Goal: Find specific page/section: Find specific page/section

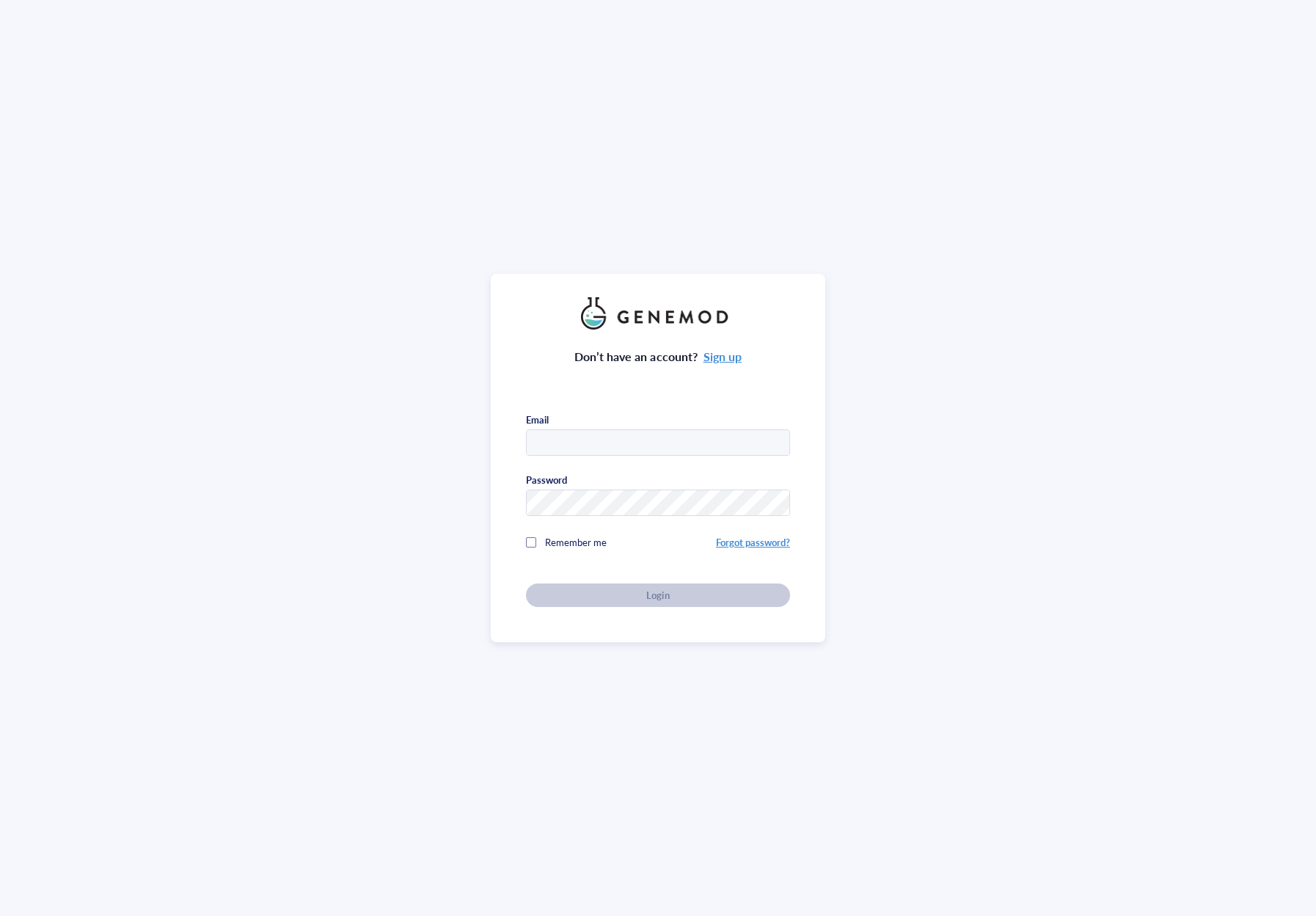
type input "trey@colossal.com"
click at [647, 651] on div "Don’t have an account? Sign up Email trey@colossal.com Password Remember me For…" at bounding box center [658, 458] width 1316 height 916
click at [647, 595] on span "Login" at bounding box center [658, 594] width 23 height 13
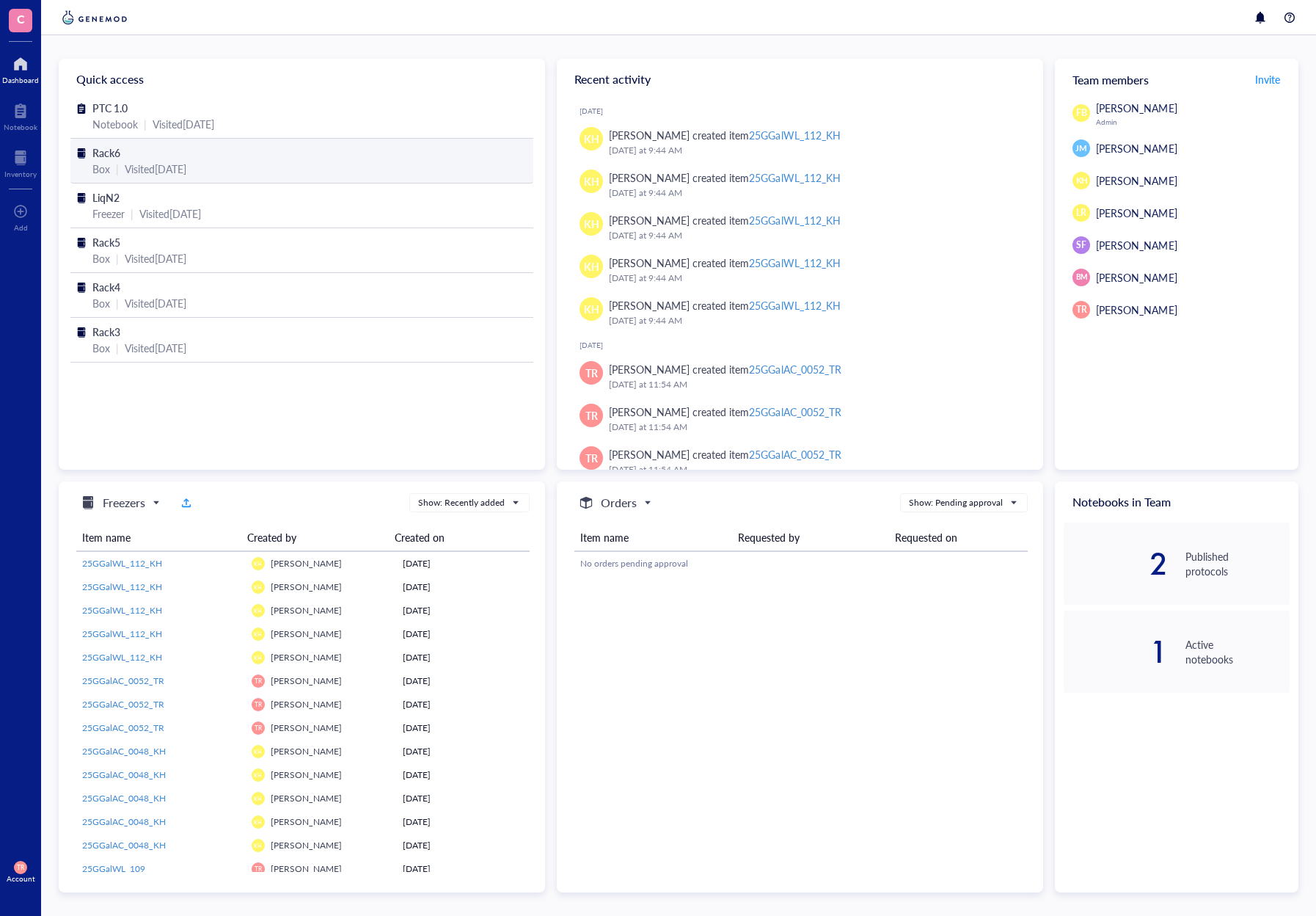
click at [104, 163] on div "Box" at bounding box center [101, 168] width 18 height 16
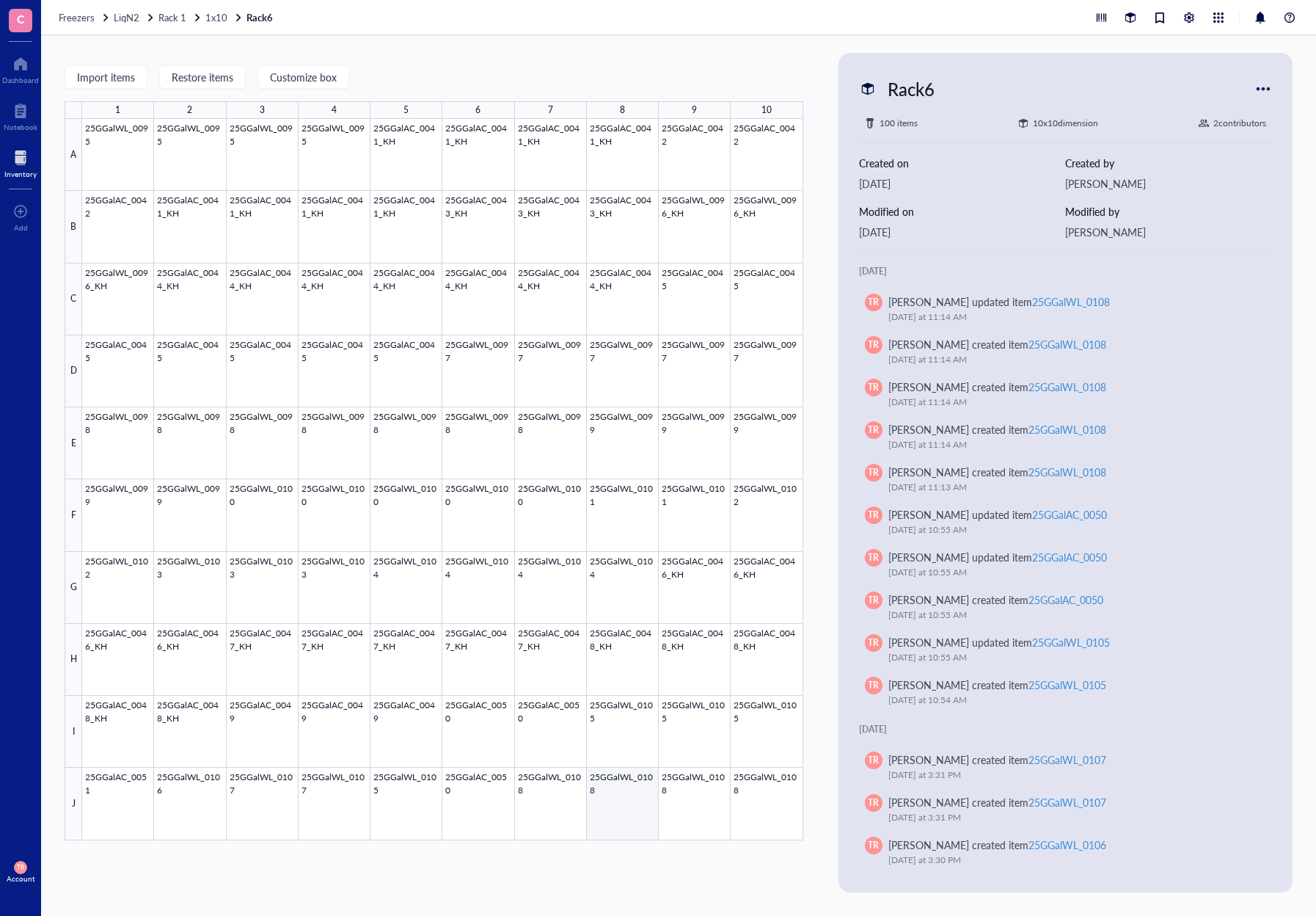
click at [627, 804] on div at bounding box center [442, 479] width 721 height 721
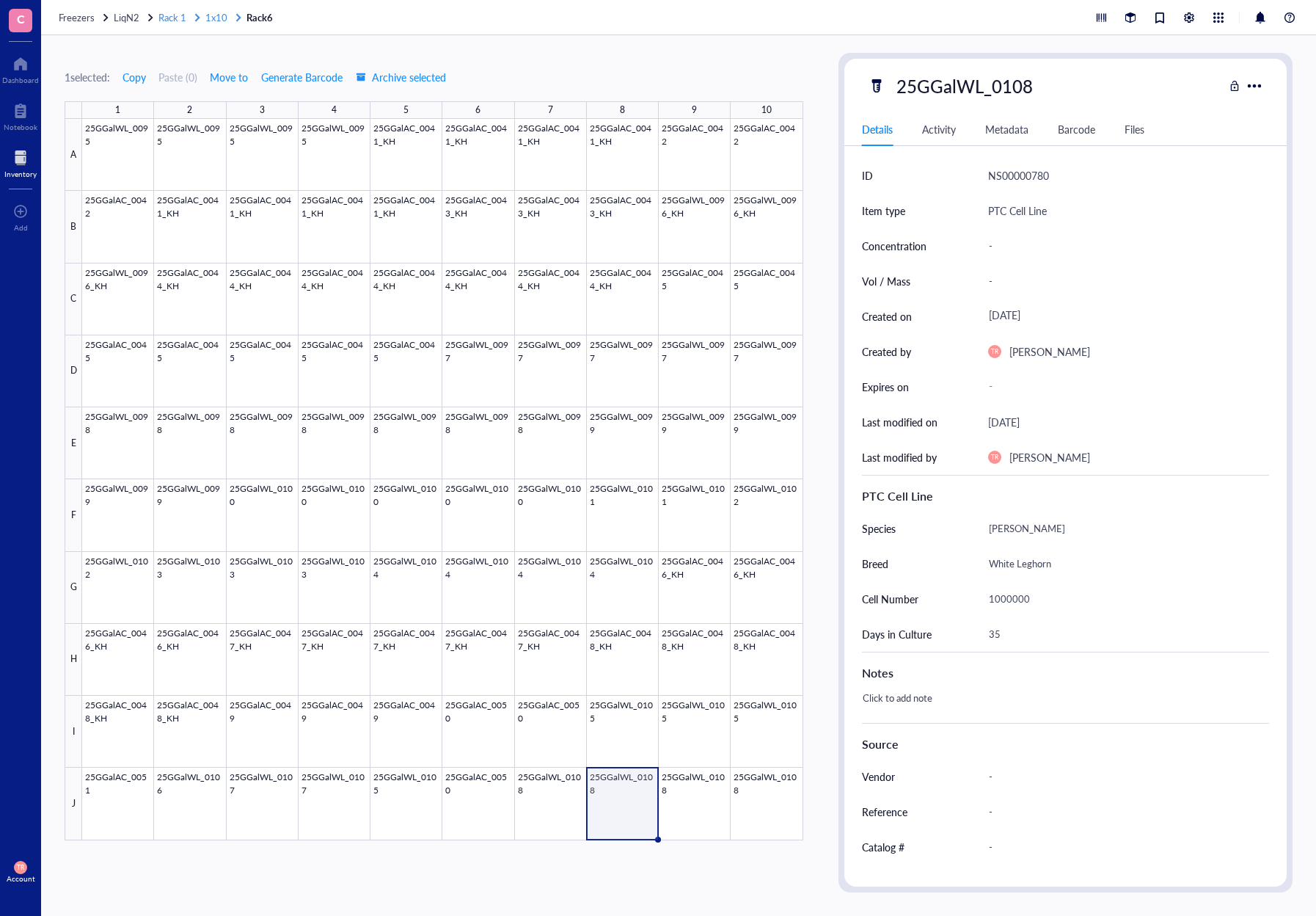
click at [220, 21] on span "1x10" at bounding box center [216, 17] width 22 height 14
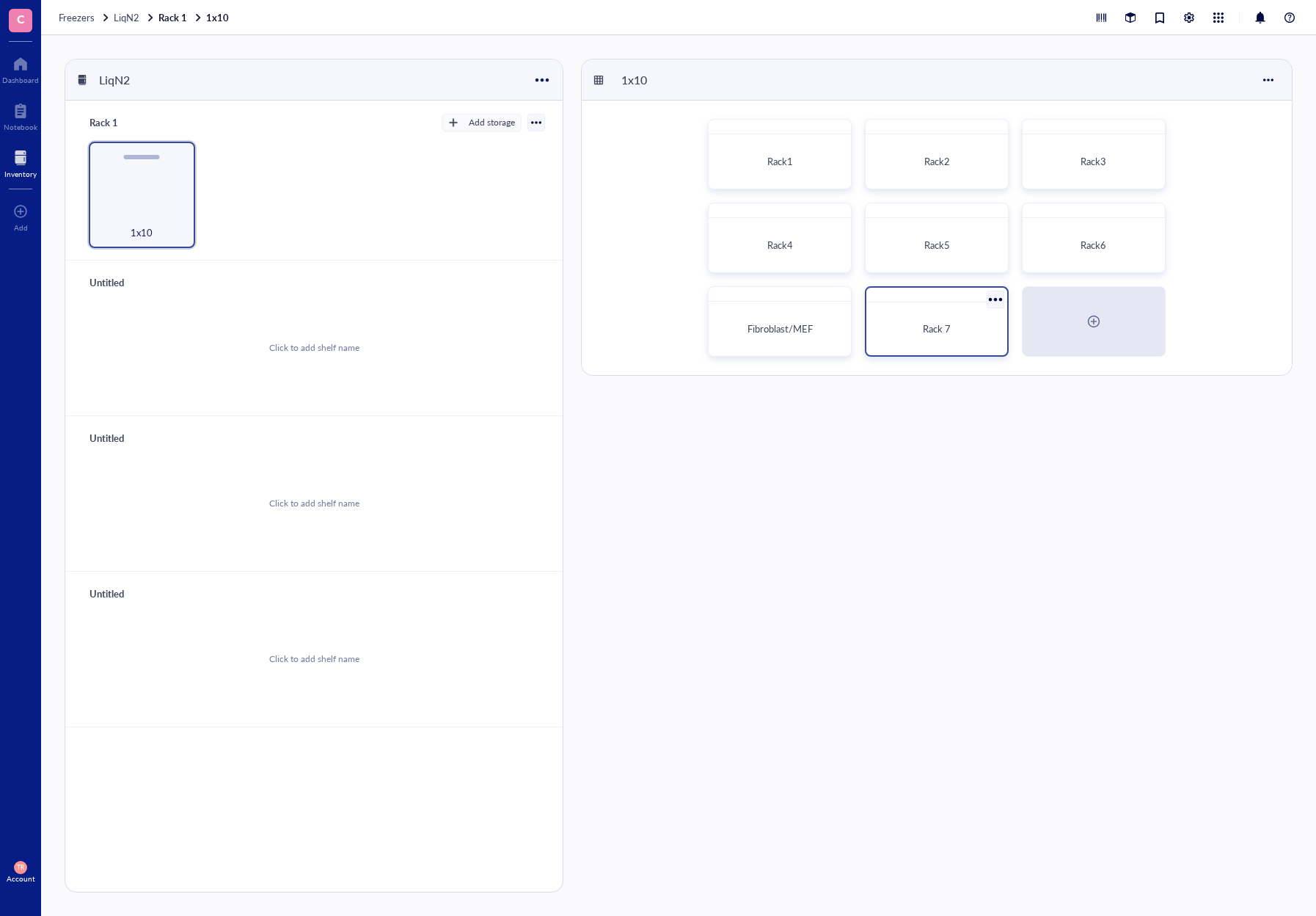
click at [874, 312] on div "Rack 7" at bounding box center [936, 328] width 129 height 41
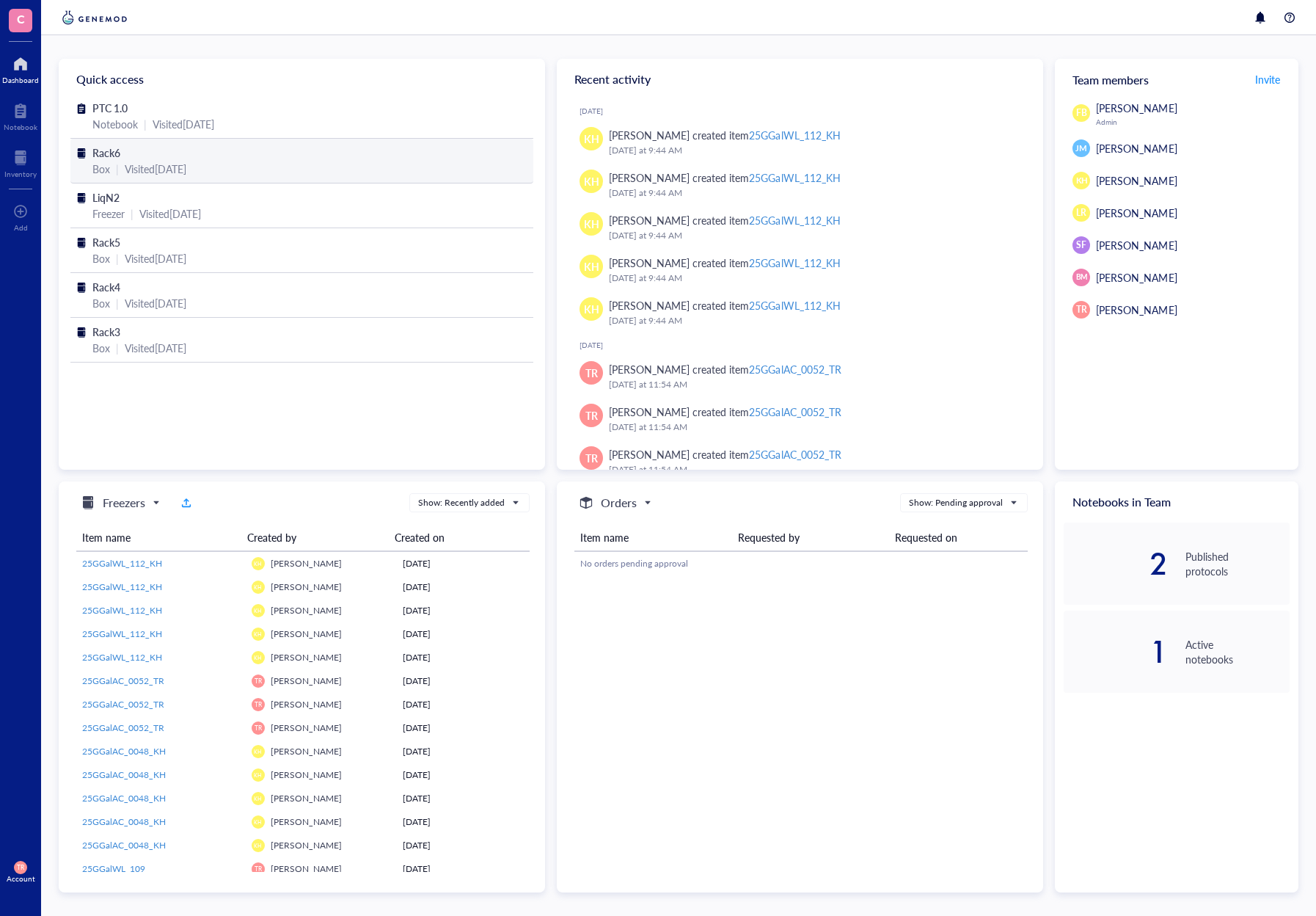
click at [109, 155] on span "Rack6" at bounding box center [106, 152] width 28 height 15
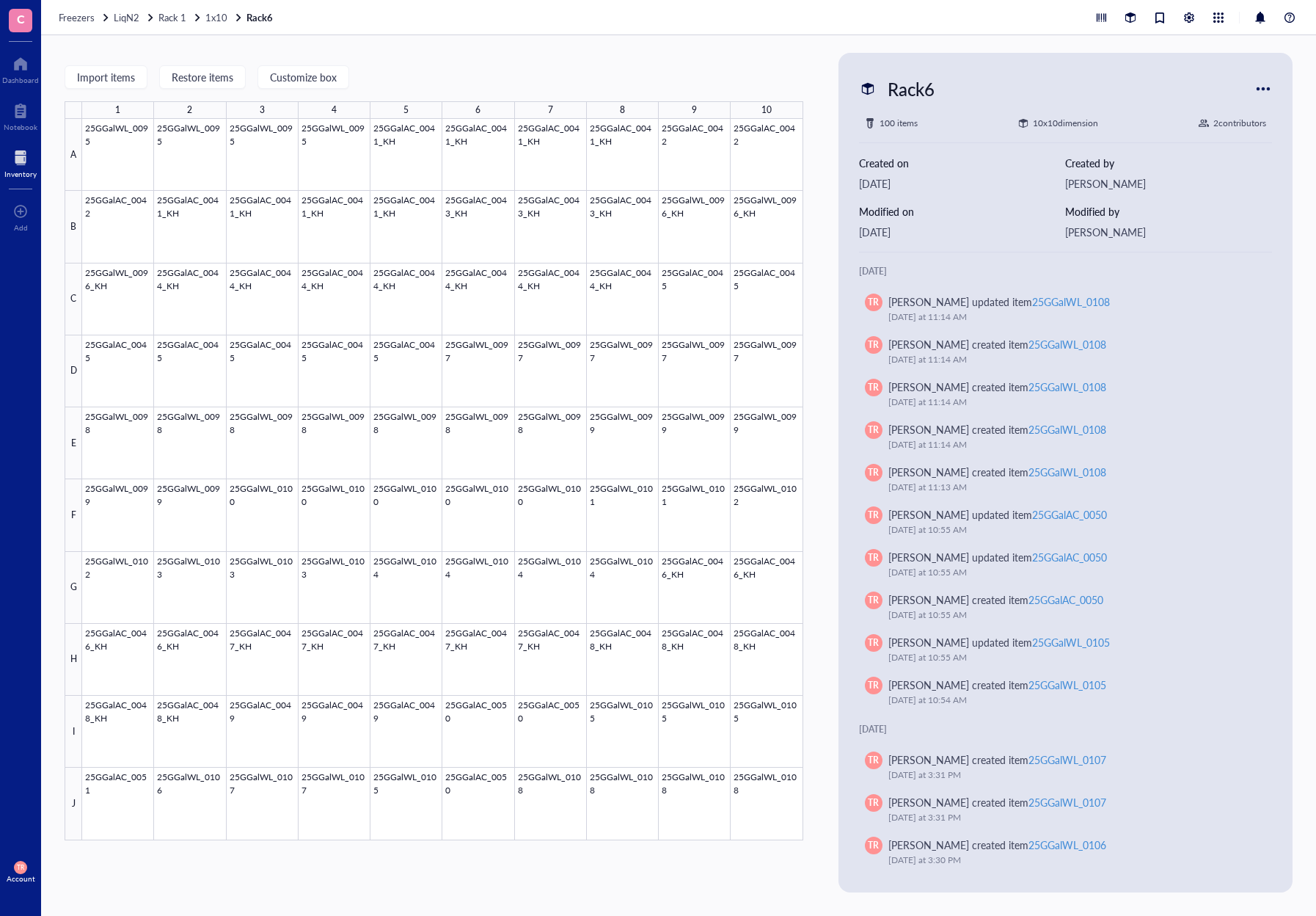
click at [220, 9] on div "Freezers LiqN2 Rack 1 1x10 Rack6" at bounding box center [678, 17] width 1275 height 35
click at [224, 17] on span "1x10" at bounding box center [216, 17] width 22 height 14
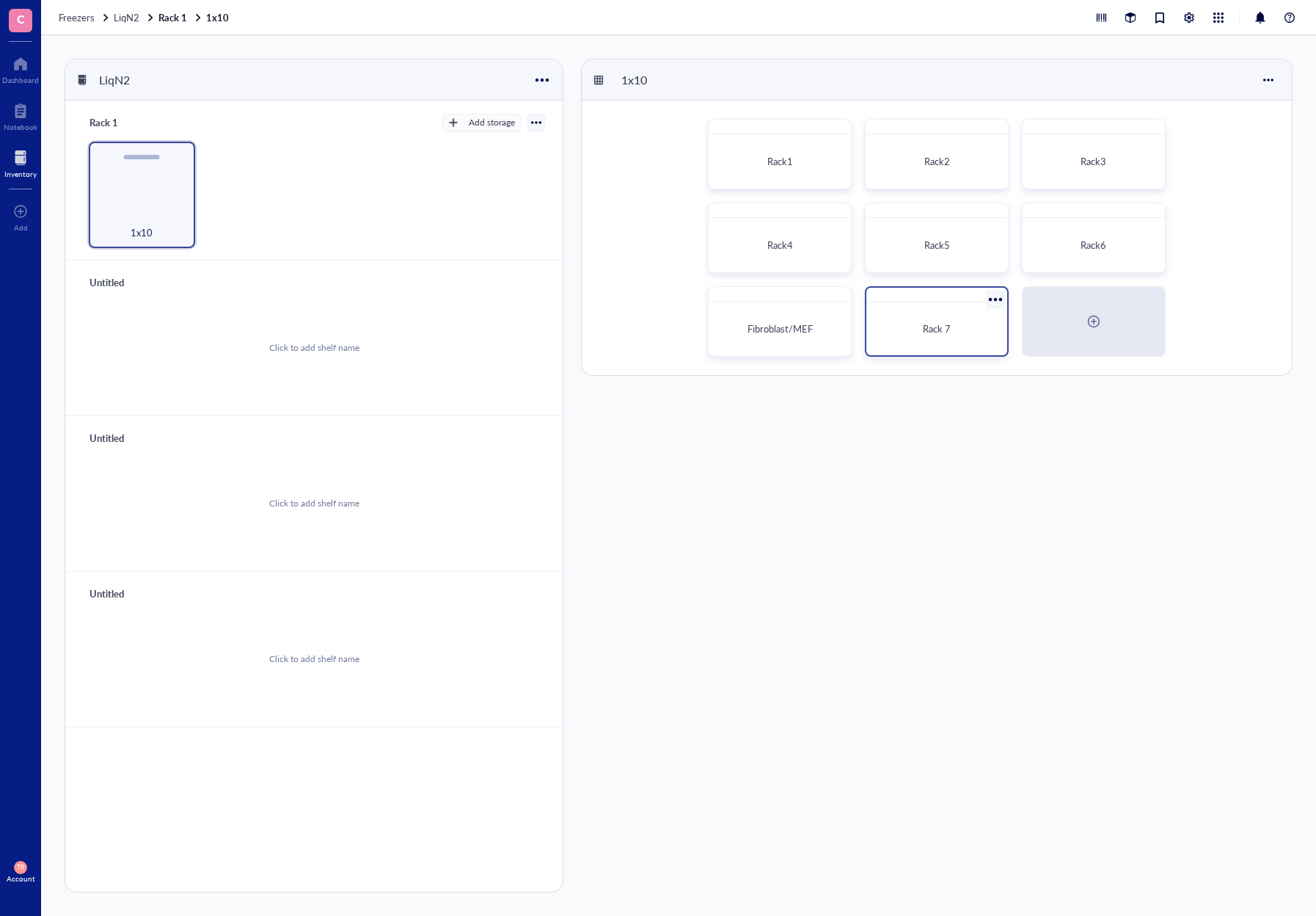
click at [983, 302] on div "Rack 7" at bounding box center [937, 322] width 144 height 70
